Goal: Book appointment/travel/reservation

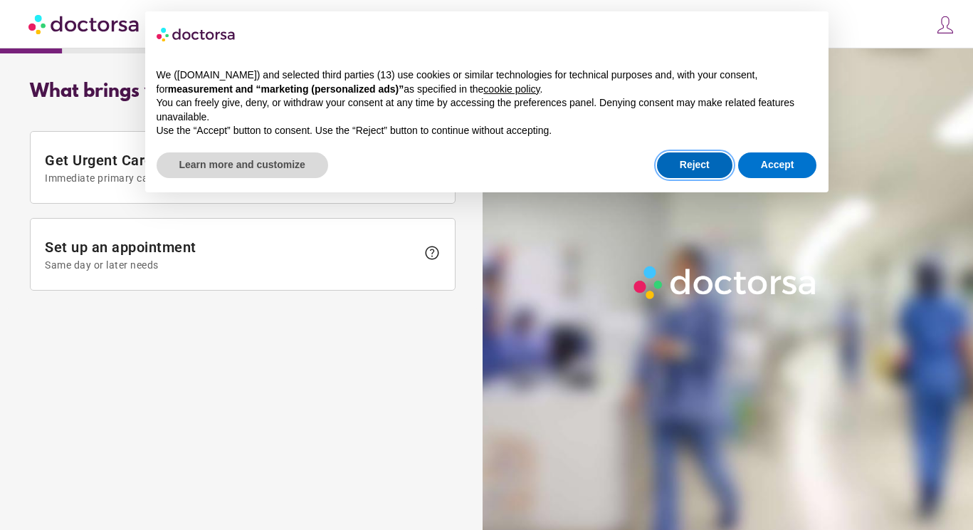
click at [687, 162] on button "Reject" at bounding box center [694, 165] width 75 height 26
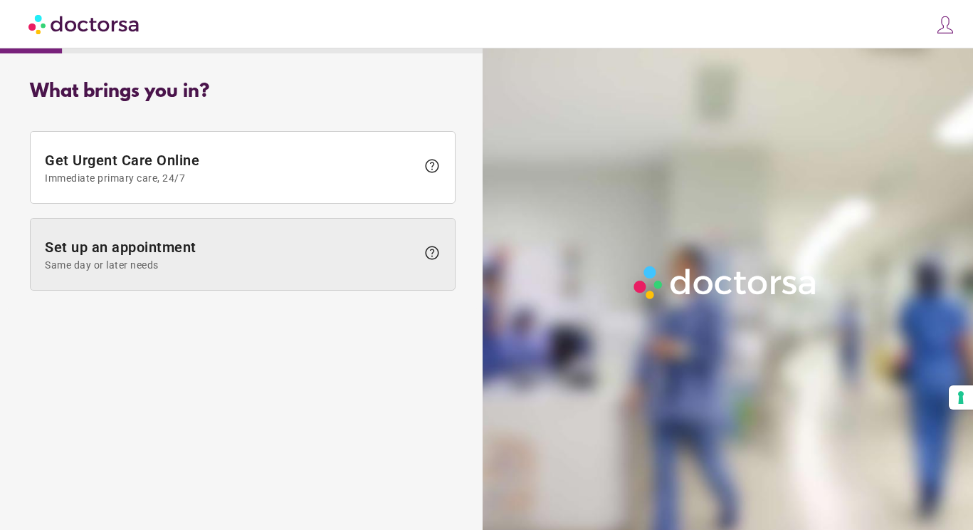
click at [298, 253] on span "Set up an appointment Same day or later needs" at bounding box center [231, 254] width 372 height 32
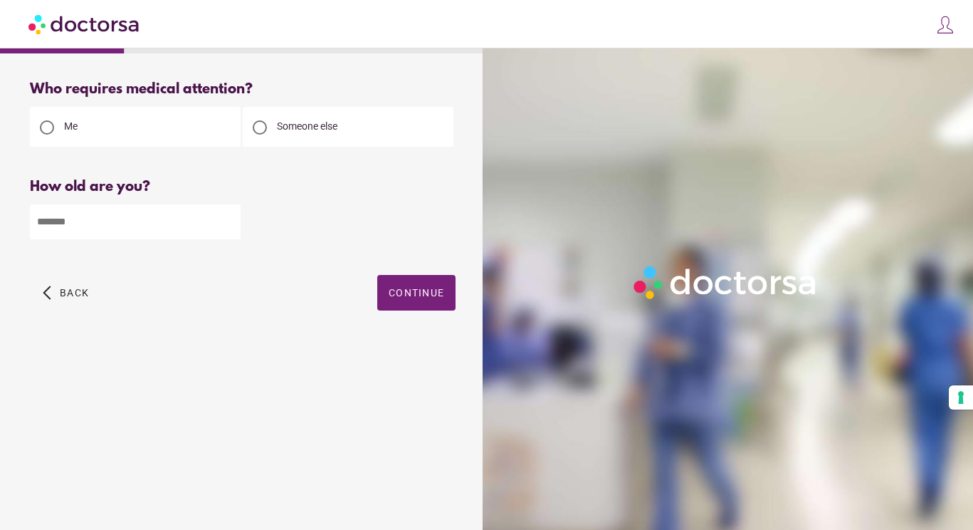
click at [302, 105] on div "Me" at bounding box center [243, 126] width 426 height 42
click at [140, 214] on input "number" at bounding box center [135, 221] width 211 height 35
type input "**"
click at [441, 293] on span "Continue" at bounding box center [417, 292] width 56 height 11
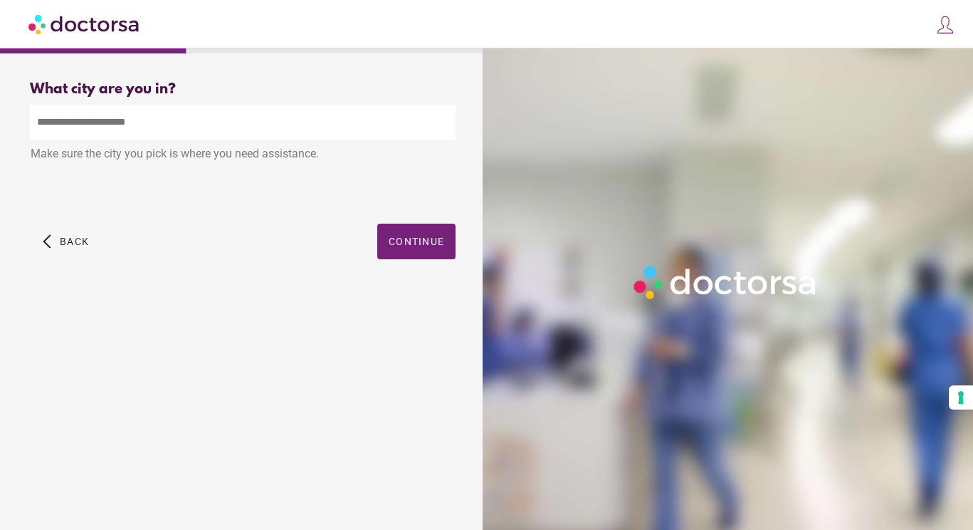
click at [245, 112] on input "text" at bounding box center [243, 122] width 426 height 35
type input "*"
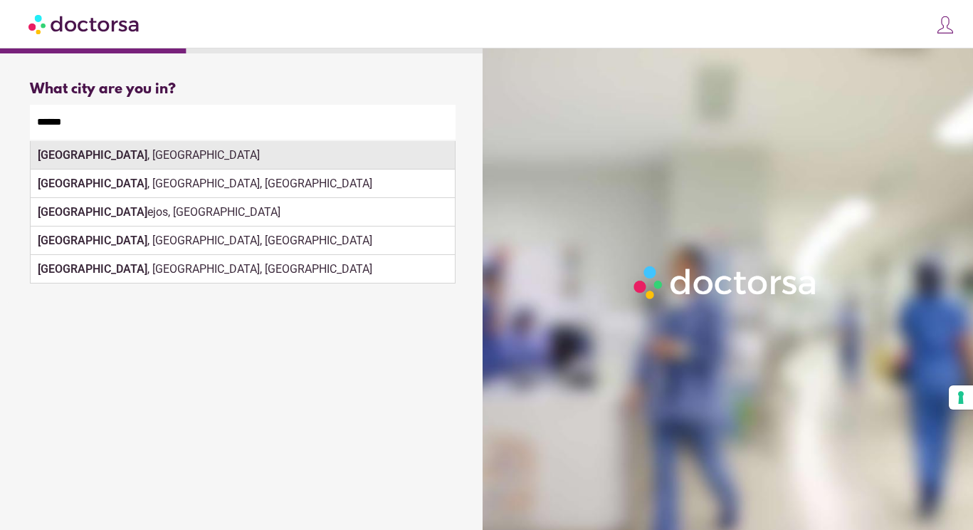
click at [225, 167] on div "[GEOGRAPHIC_DATA] , [GEOGRAPHIC_DATA]" at bounding box center [243, 155] width 424 height 28
type input "**********"
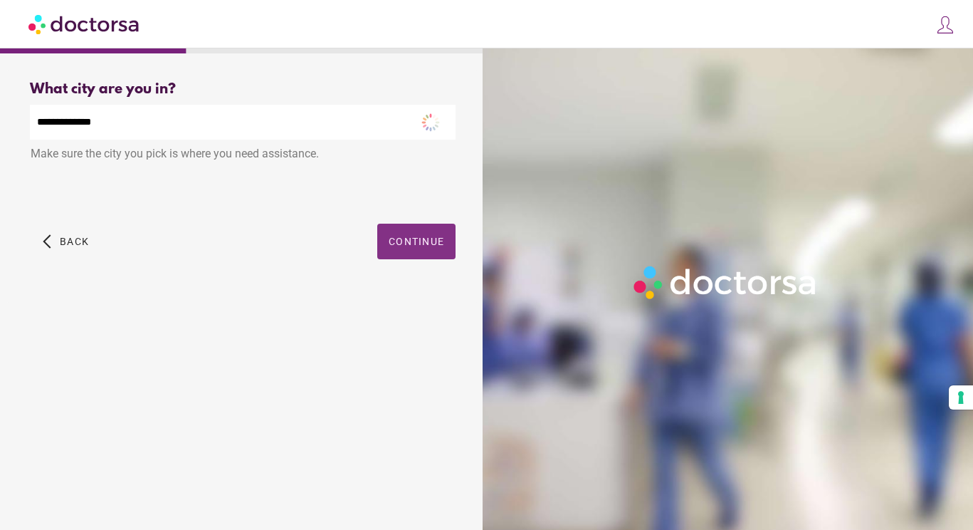
click at [404, 236] on span "Continue" at bounding box center [417, 241] width 56 height 11
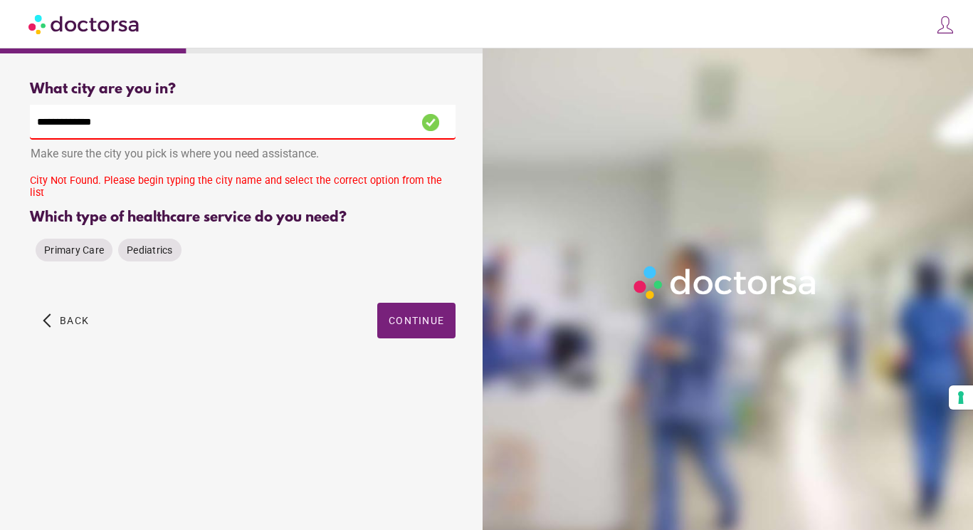
click at [208, 132] on input "**********" at bounding box center [243, 122] width 426 height 35
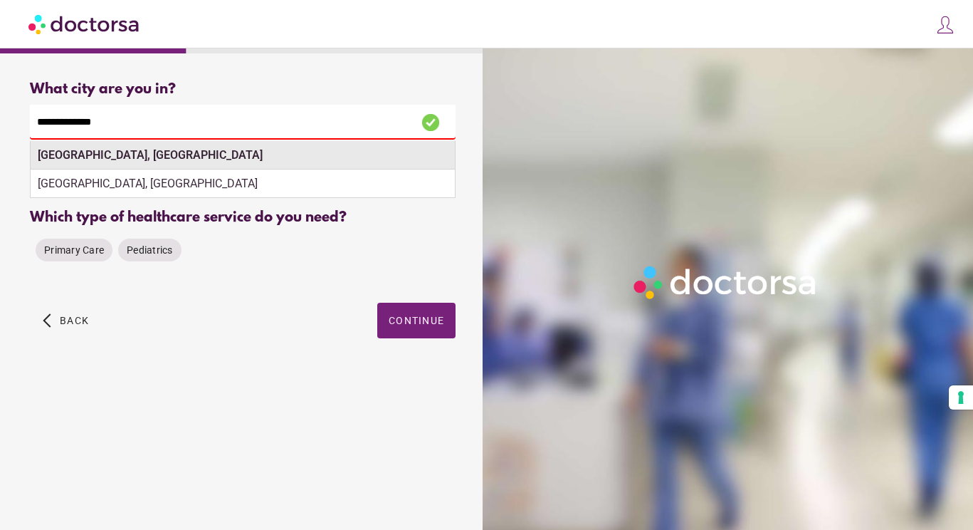
click at [163, 157] on div "[GEOGRAPHIC_DATA], [GEOGRAPHIC_DATA]" at bounding box center [243, 155] width 424 height 28
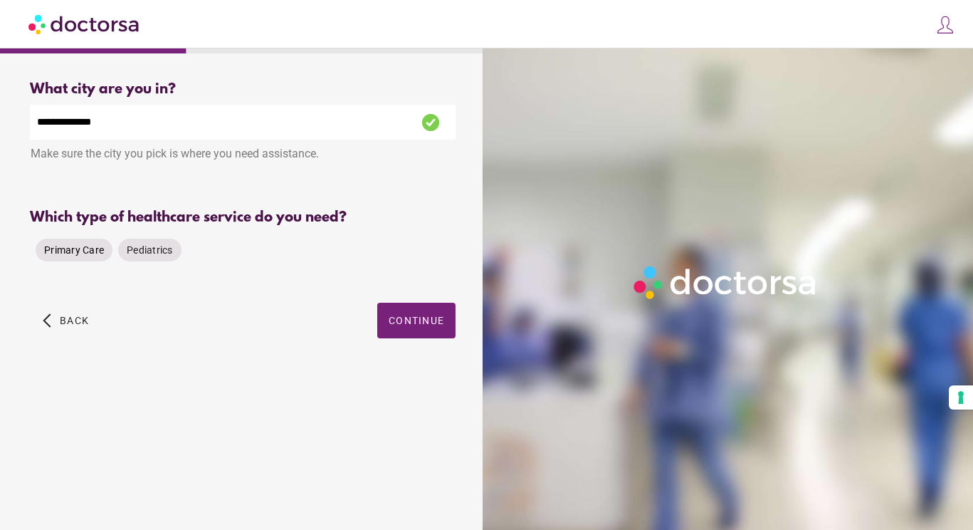
click at [80, 244] on span "Primary Care" at bounding box center [74, 249] width 60 height 11
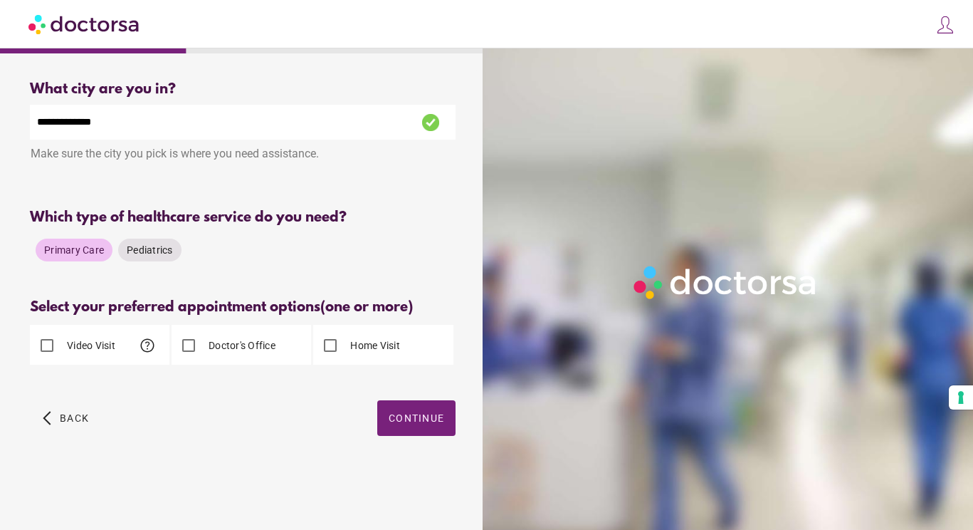
click at [65, 342] on label "Video Visit" at bounding box center [89, 345] width 51 height 14
click at [149, 342] on span "help" at bounding box center [147, 345] width 17 height 17
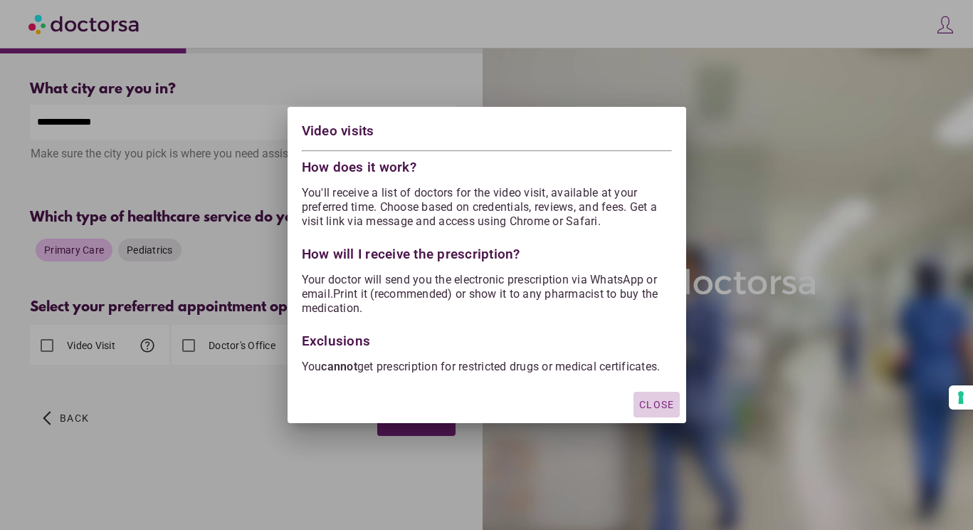
click at [653, 406] on span "Close" at bounding box center [656, 404] width 35 height 11
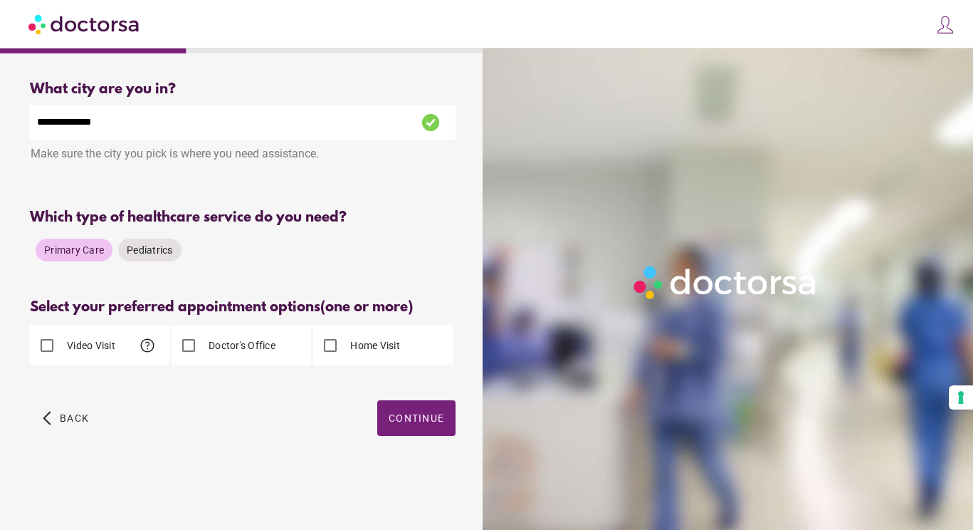
click at [212, 342] on label "Doctor's Office" at bounding box center [241, 345] width 70 height 14
click at [397, 412] on span "Continue" at bounding box center [417, 417] width 56 height 11
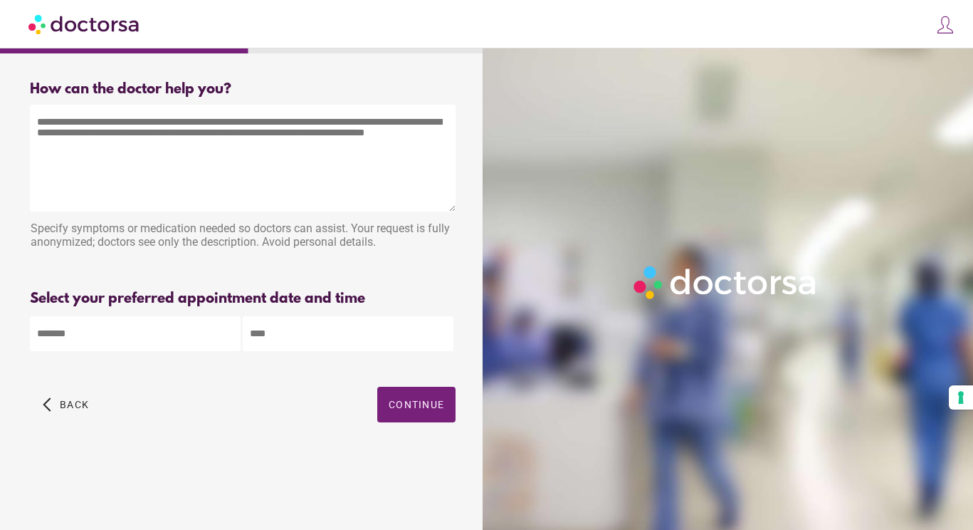
click at [312, 2] on div "close Log in Make a request Your appointments Your profile Welcome back Log in …" at bounding box center [486, 24] width 973 height 48
